Goal: Information Seeking & Learning: Learn about a topic

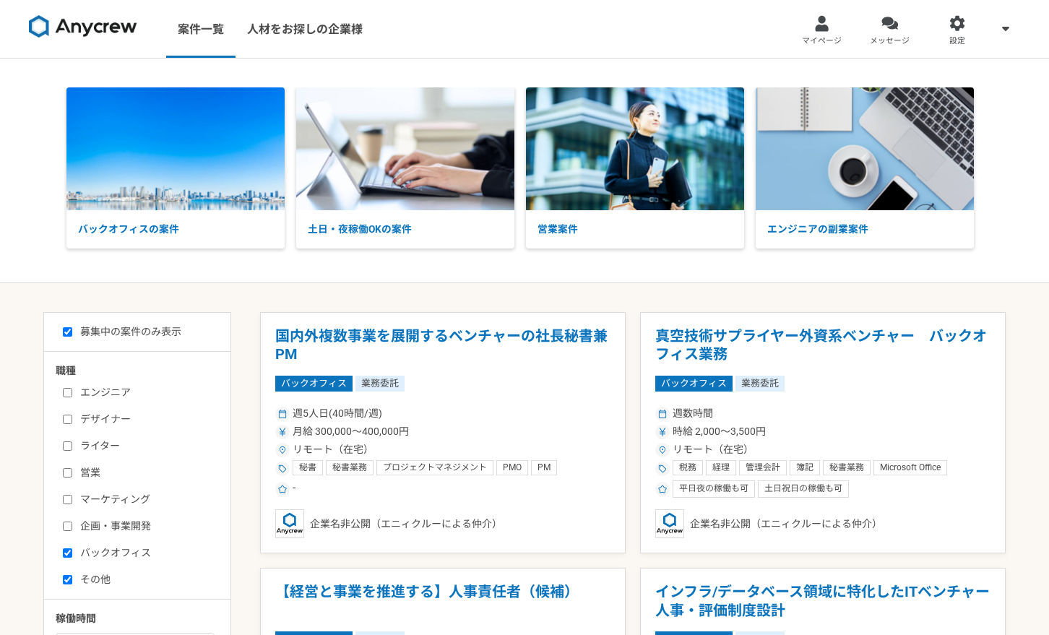
click at [430, 33] on nav "案件一覧 人材をお探しの企業様 マイページ メッセージ 設定" at bounding box center [524, 29] width 1049 height 58
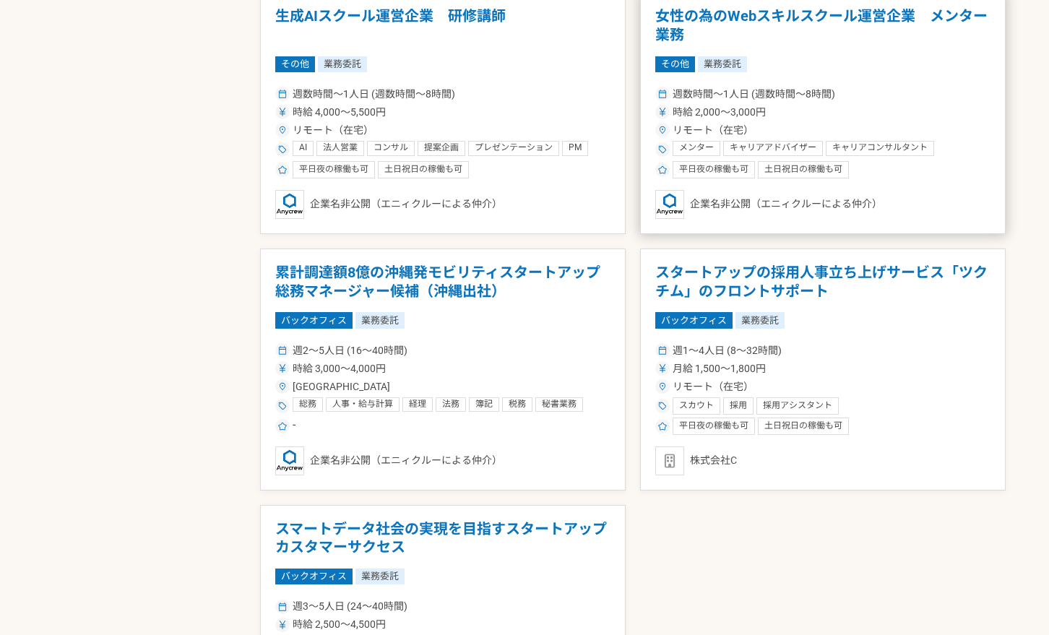
scroll to position [1092, 0]
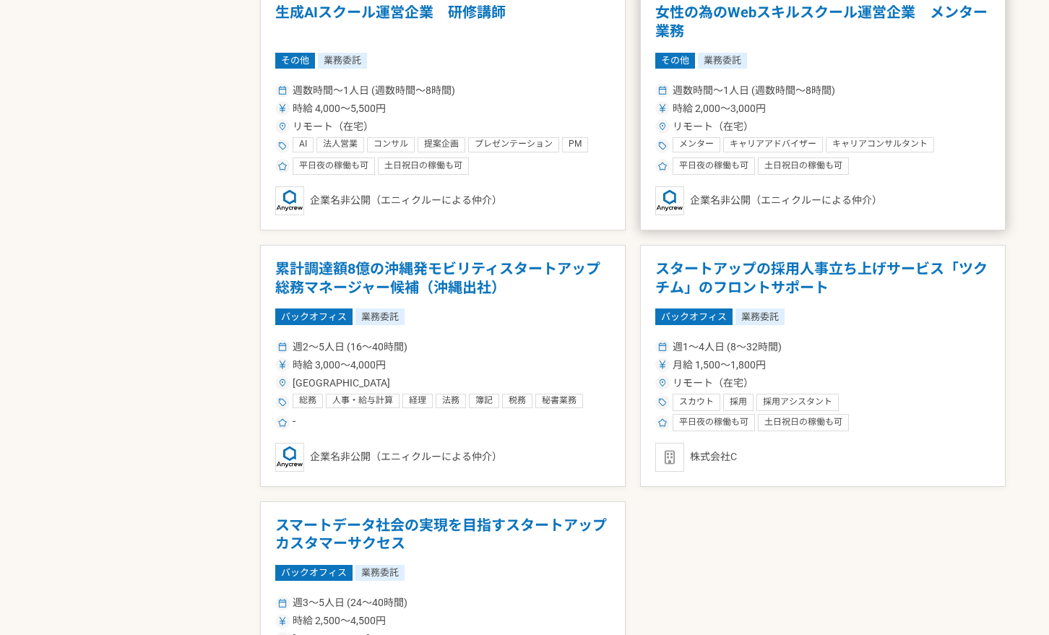
click at [758, 18] on h1 "女性の為のWebスキルスクール運営企業　メンター業務" at bounding box center [822, 22] width 335 height 37
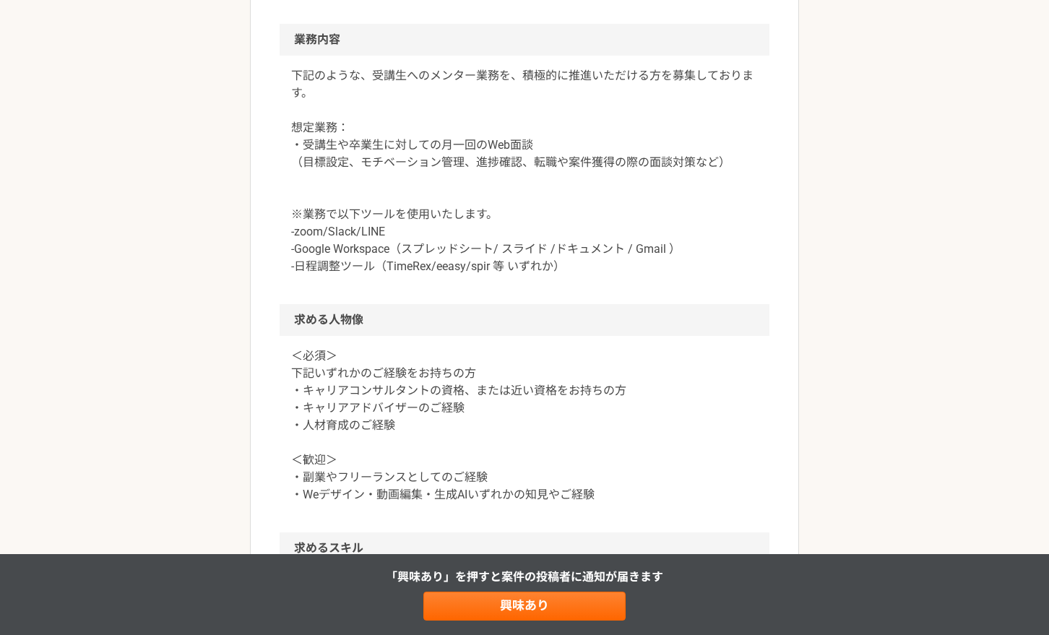
scroll to position [740, 0]
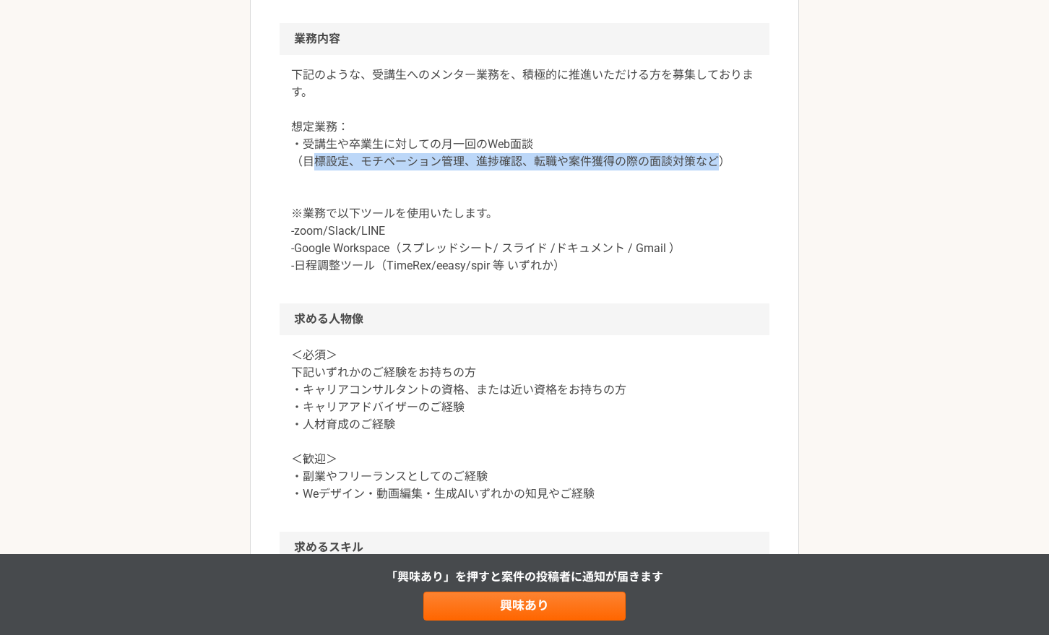
drag, startPoint x: 317, startPoint y: 165, endPoint x: 714, endPoint y: 163, distance: 396.6
click at [714, 163] on p "下記のような、受講生へのメンター業務を、積極的に推進いただける方を募集しております。 想定業務： ・受講生や卒業生に対しての月一回のWeb面談 （目標設定、モ…" at bounding box center [524, 170] width 467 height 208
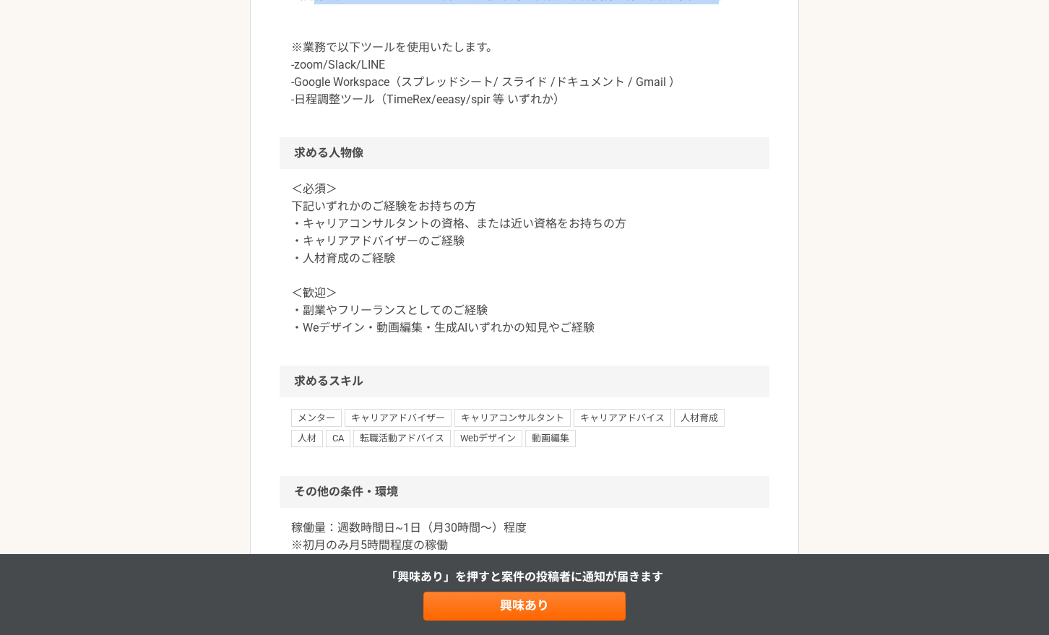
scroll to position [954, 0]
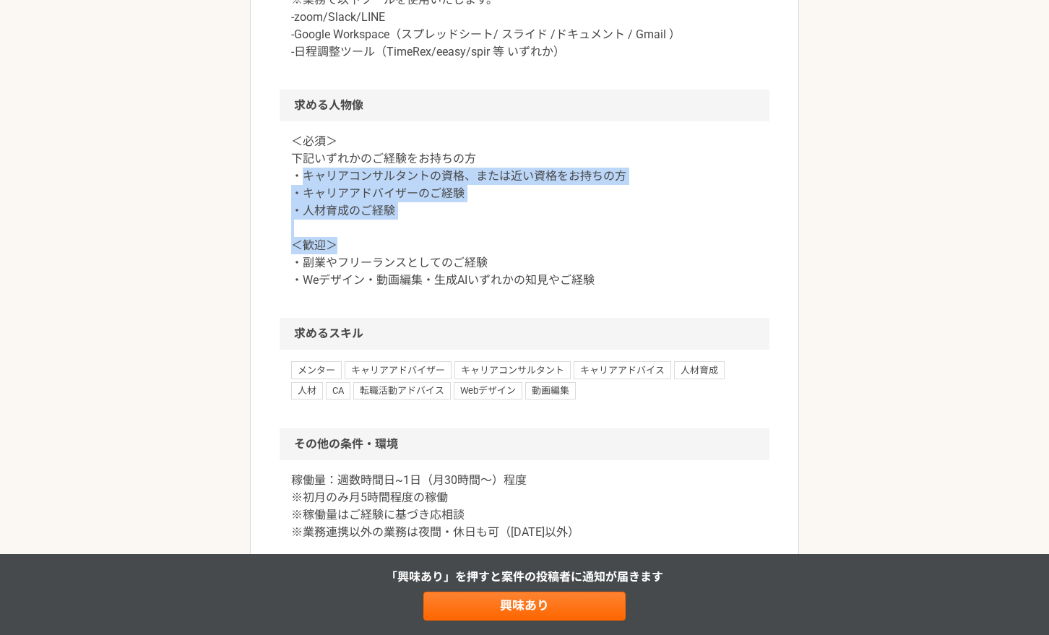
drag, startPoint x: 301, startPoint y: 168, endPoint x: 707, endPoint y: 252, distance: 414.5
click at [707, 252] on p "＜必須＞ 下記いずれかのご経験をお持ちの方 ・キャリアコンサルタントの資格、または近い資格をお持ちの方 ・キャリアアドバイザーのご経験 ・人材育成のご経験 ＜…" at bounding box center [524, 211] width 467 height 156
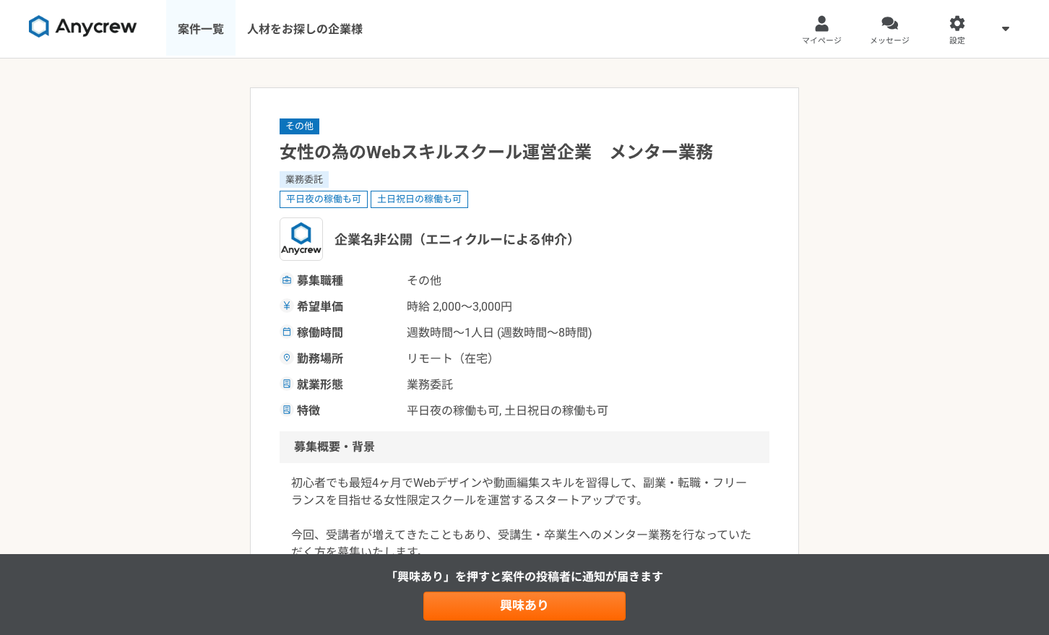
click at [211, 20] on link "案件一覧" at bounding box center [200, 29] width 69 height 58
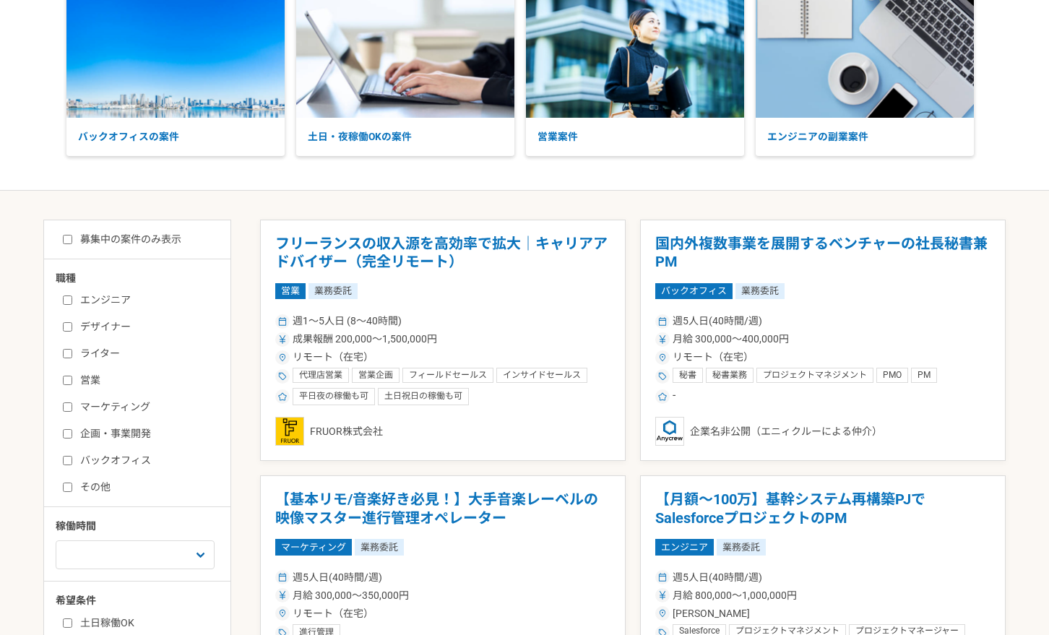
scroll to position [163, 0]
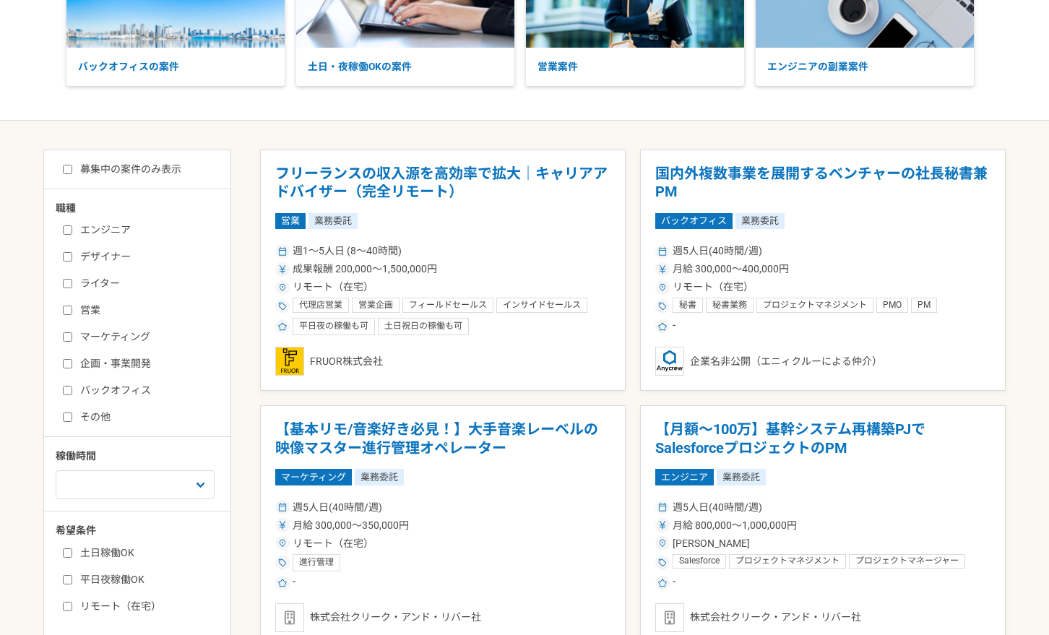
click at [124, 389] on label "バックオフィス" at bounding box center [146, 390] width 166 height 15
click at [72, 389] on input "バックオフィス" at bounding box center [67, 390] width 9 height 9
checkbox input "true"
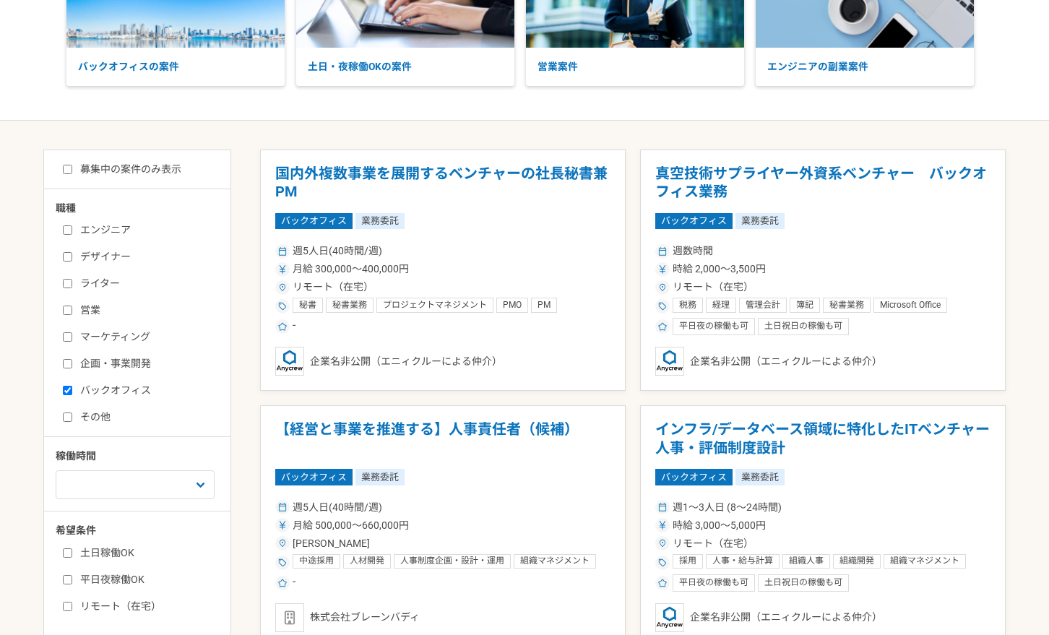
drag, startPoint x: 89, startPoint y: 420, endPoint x: 111, endPoint y: 413, distance: 22.6
click at [90, 418] on label "その他" at bounding box center [146, 417] width 166 height 15
click at [72, 418] on input "その他" at bounding box center [67, 416] width 9 height 9
checkbox input "true"
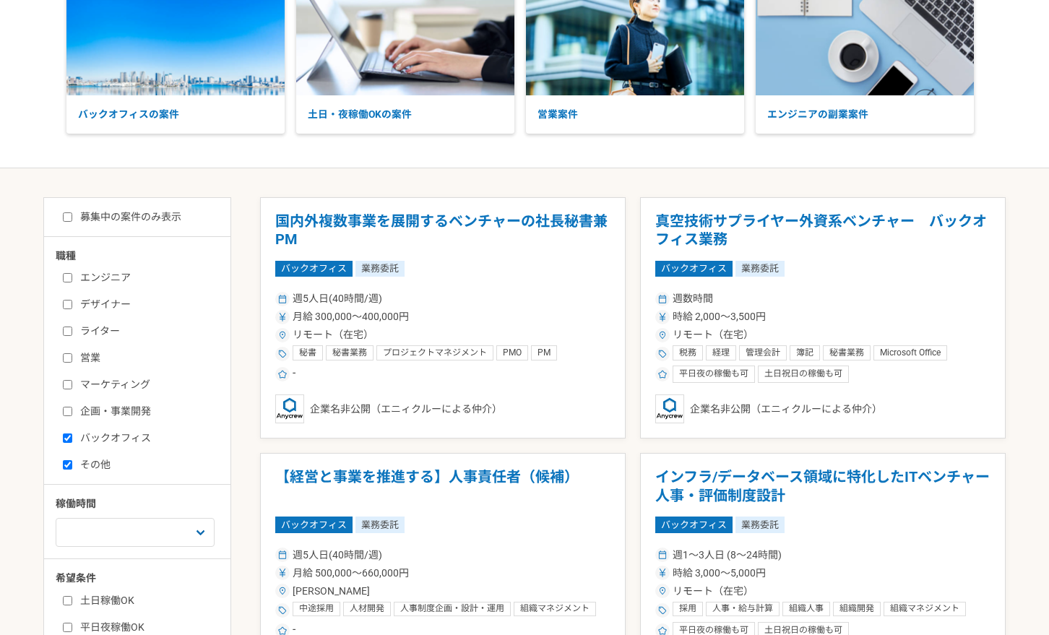
scroll to position [108, 0]
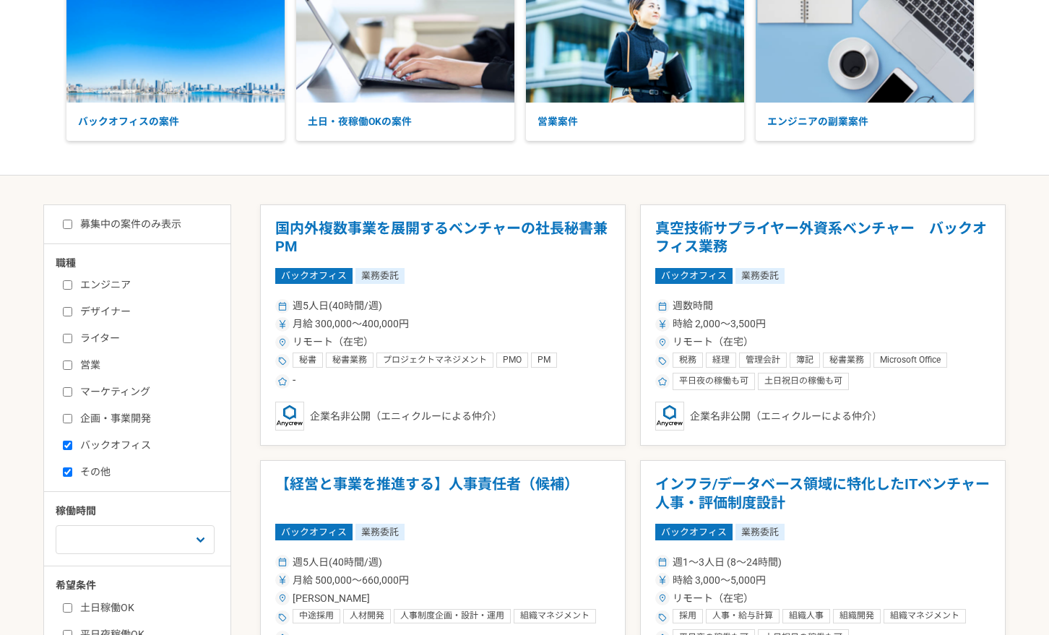
click at [137, 225] on label "募集中の案件のみ表示" at bounding box center [122, 224] width 118 height 15
click at [72, 225] on input "募集中の案件のみ表示" at bounding box center [67, 224] width 9 height 9
checkbox input "true"
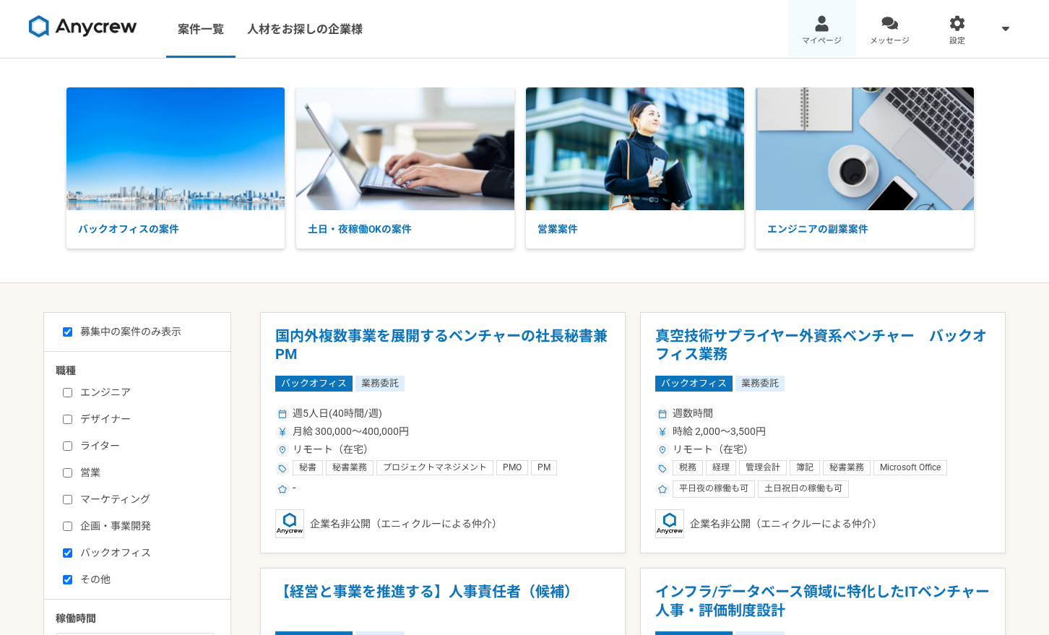
click at [826, 23] on div at bounding box center [821, 23] width 17 height 17
